Goal: Task Accomplishment & Management: Manage account settings

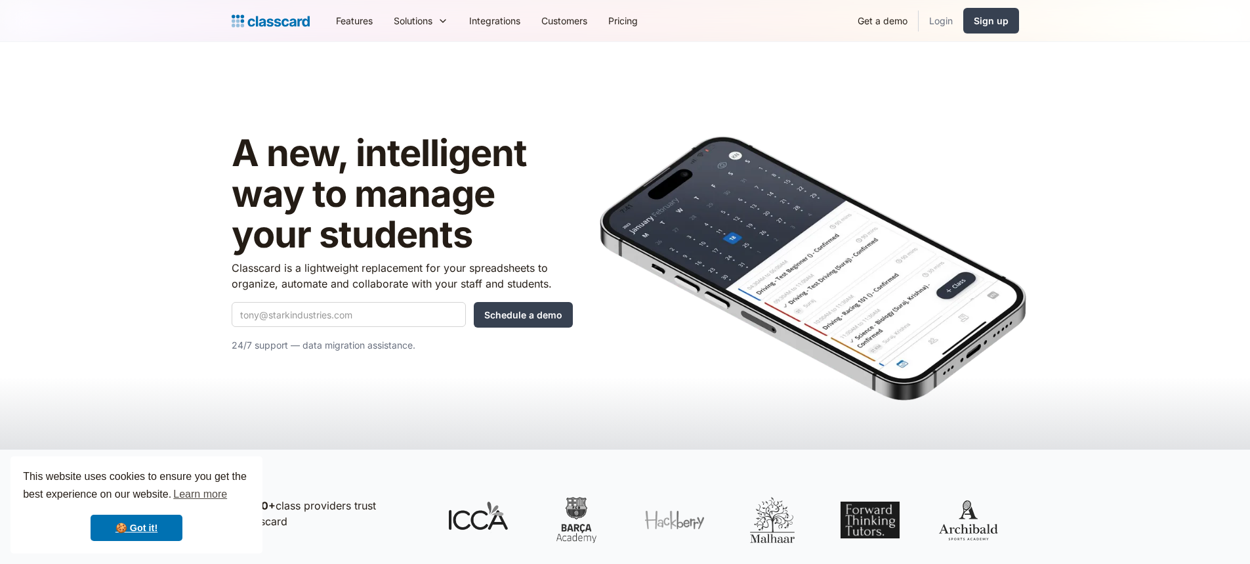
click at [934, 23] on link "Login" at bounding box center [941, 21] width 45 height 30
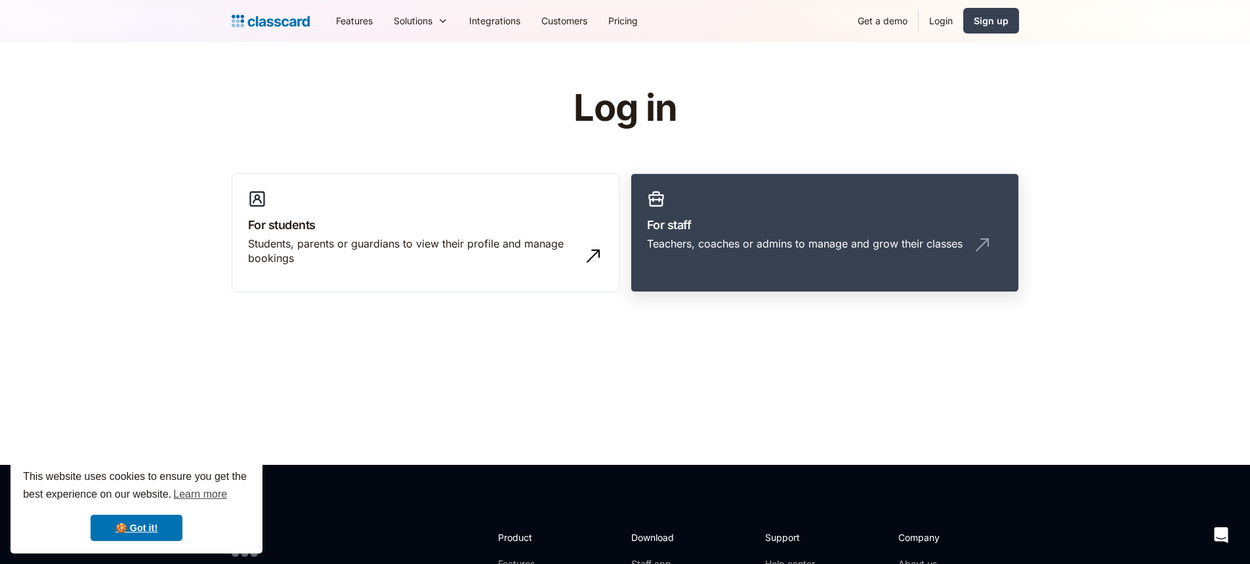
click at [767, 238] on div "Teachers, coaches or admins to manage and grow their classes" at bounding box center [805, 243] width 316 height 14
